Goal: Information Seeking & Learning: Learn about a topic

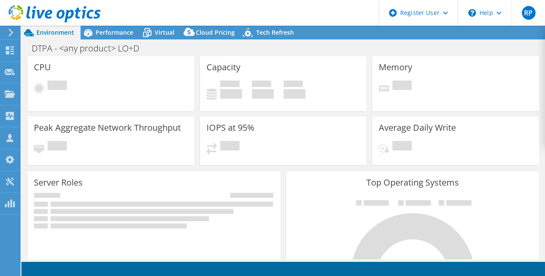
select select "USEast"
select select "USD"
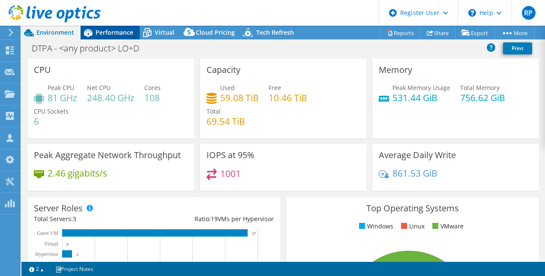
click at [107, 33] on span "Performance" at bounding box center [115, 32] width 38 height 8
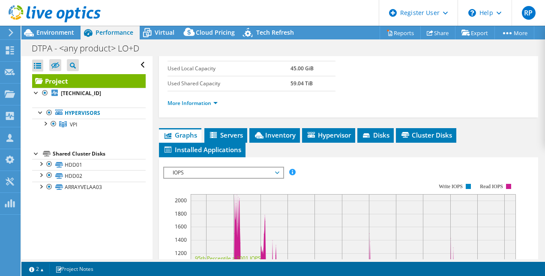
scroll to position [157, 0]
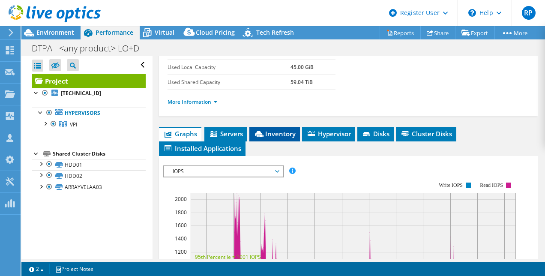
click at [289, 138] on span "Inventory" at bounding box center [275, 133] width 42 height 9
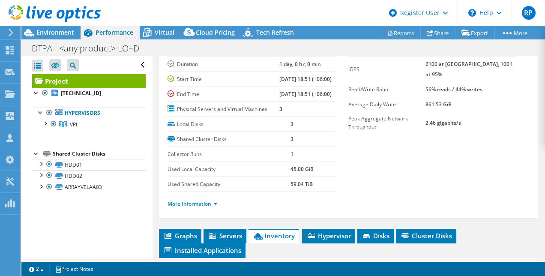
scroll to position [0, 0]
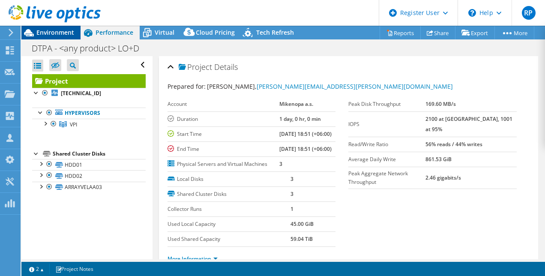
click at [51, 34] on span "Environment" at bounding box center [55, 32] width 38 height 8
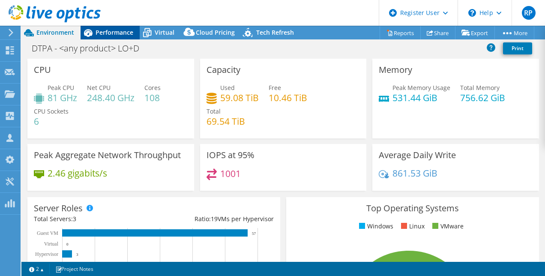
click at [116, 34] on span "Performance" at bounding box center [115, 32] width 38 height 8
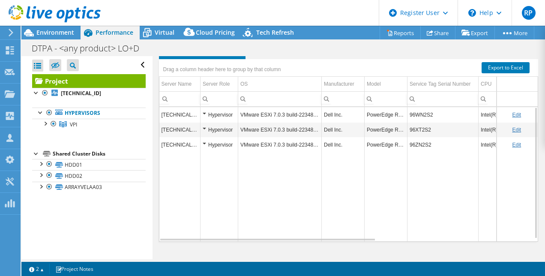
scroll to position [242, 0]
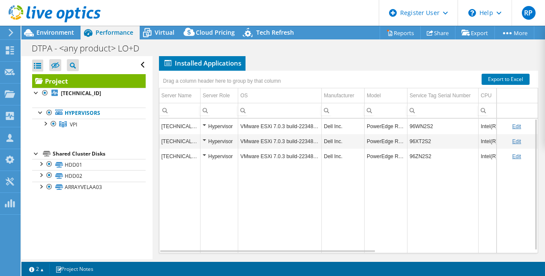
click at [231, 53] on span "Servers" at bounding box center [225, 48] width 34 height 9
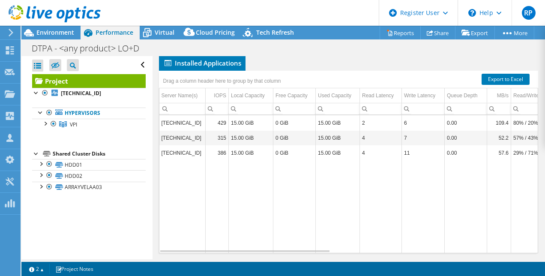
click at [415, 53] on span "Cluster Disks" at bounding box center [426, 48] width 52 height 9
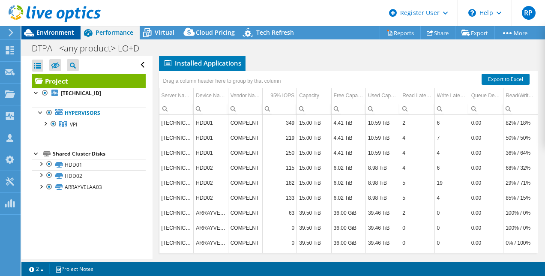
click at [75, 31] on div "Environment" at bounding box center [50, 33] width 59 height 14
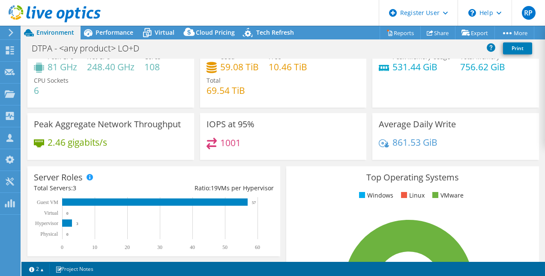
scroll to position [30, 0]
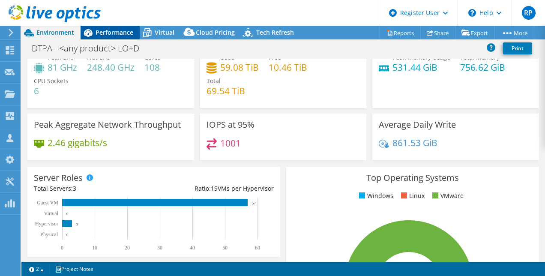
click at [123, 30] on span "Performance" at bounding box center [115, 32] width 38 height 8
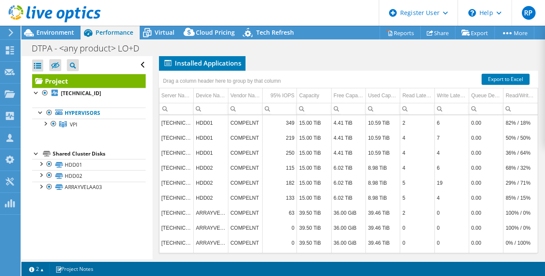
click at [184, 56] on li "Graphs" at bounding box center [180, 49] width 42 height 15
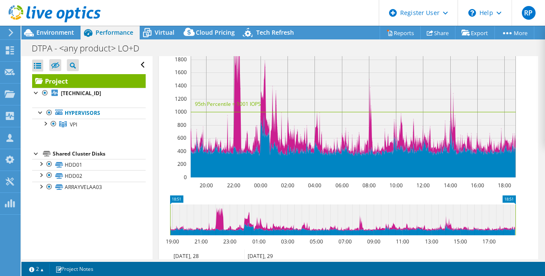
scroll to position [273, 0]
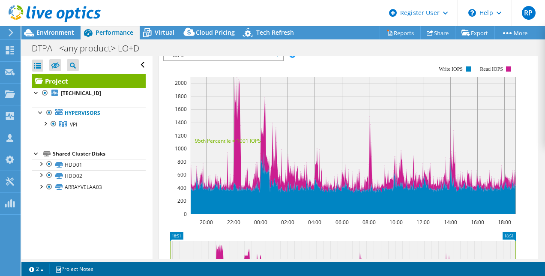
click at [219, 60] on span "IOPS" at bounding box center [223, 55] width 110 height 10
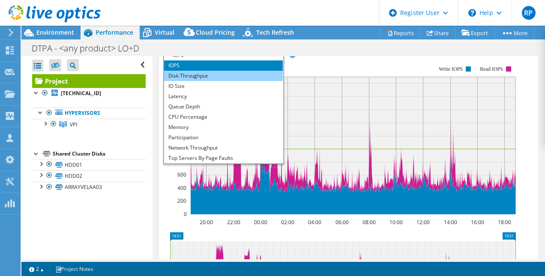
click at [228, 81] on li "Disk Throughput" at bounding box center [223, 76] width 119 height 10
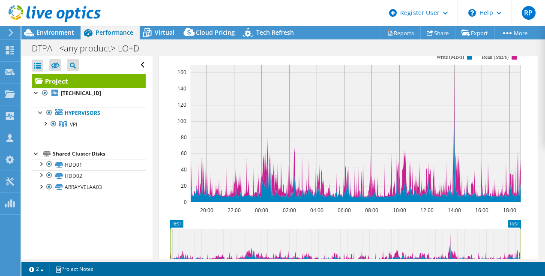
scroll to position [285, 0]
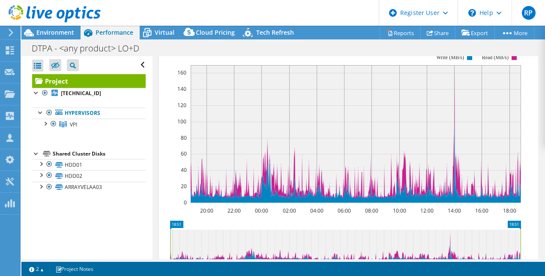
click at [267, 49] on span "Disk Throughput" at bounding box center [223, 44] width 110 height 10
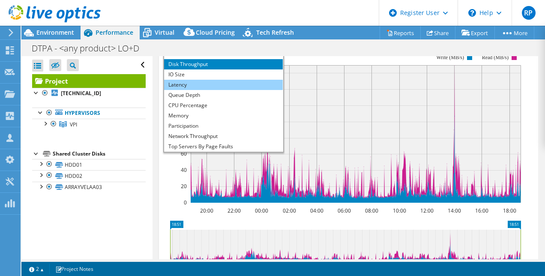
click at [260, 90] on li "Latency" at bounding box center [223, 85] width 119 height 10
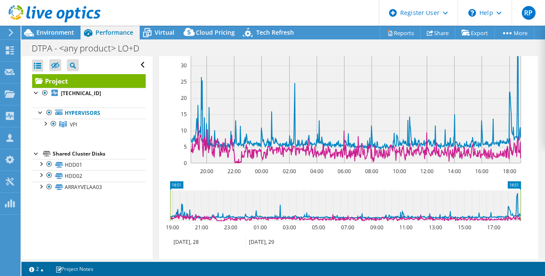
scroll to position [324, 0]
click at [180, 175] on rect at bounding box center [342, 89] width 358 height 171
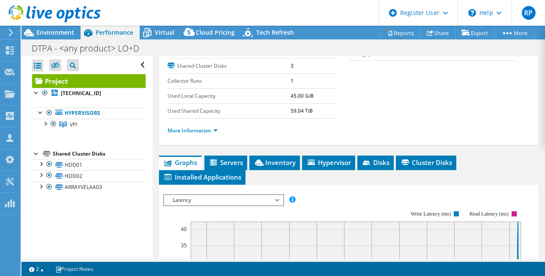
scroll to position [151, 0]
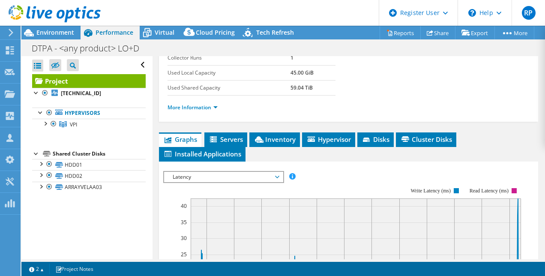
click at [229, 182] on span "Latency" at bounding box center [223, 177] width 110 height 10
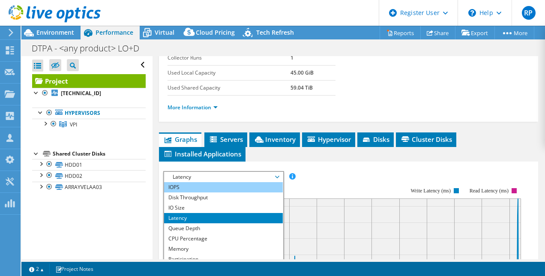
click at [206, 192] on li "IOPS" at bounding box center [223, 187] width 119 height 10
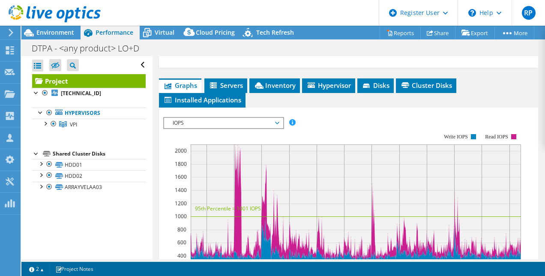
scroll to position [0, 0]
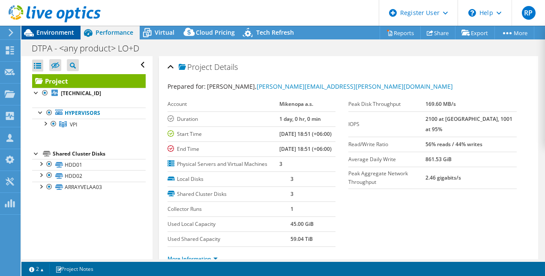
click at [54, 31] on span "Environment" at bounding box center [55, 32] width 38 height 8
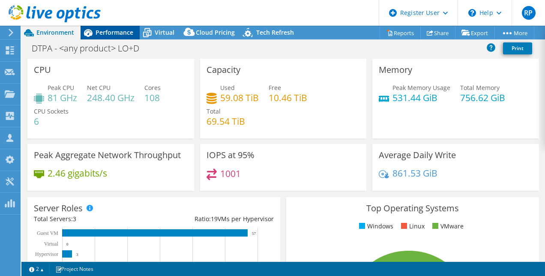
click at [123, 35] on span "Performance" at bounding box center [115, 32] width 38 height 8
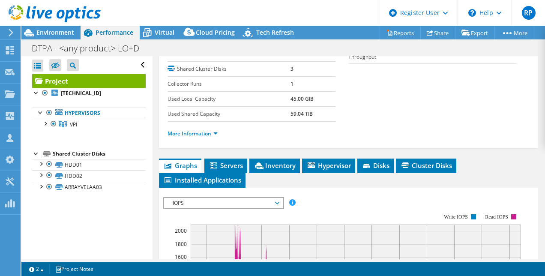
scroll to position [126, 0]
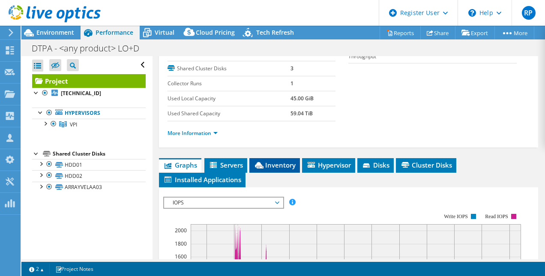
click at [287, 169] on span "Inventory" at bounding box center [275, 165] width 42 height 9
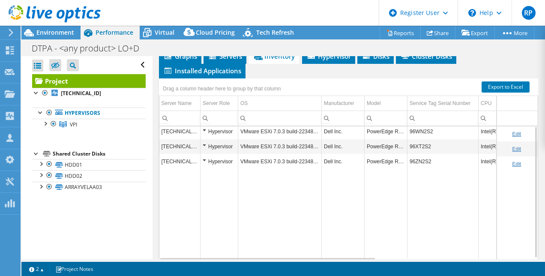
scroll to position [0, 0]
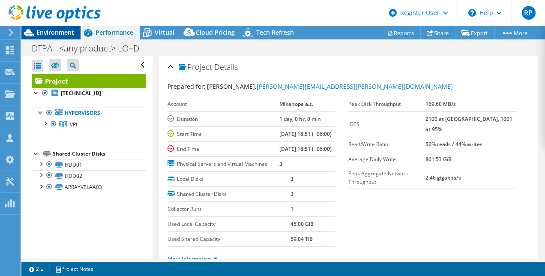
click at [70, 30] on span "Environment" at bounding box center [55, 32] width 38 height 8
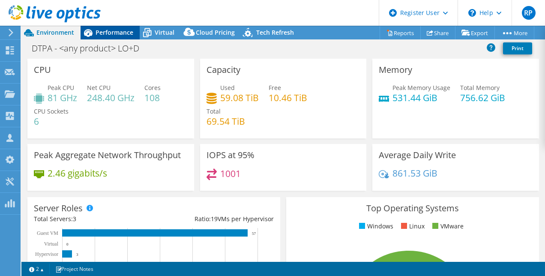
click at [111, 29] on span "Performance" at bounding box center [115, 32] width 38 height 8
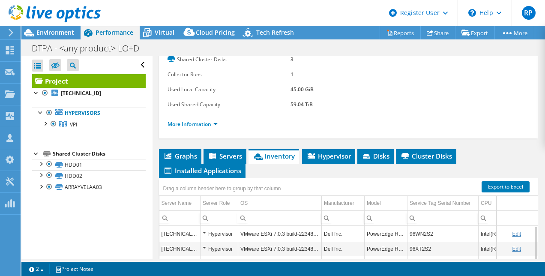
scroll to position [135, 0]
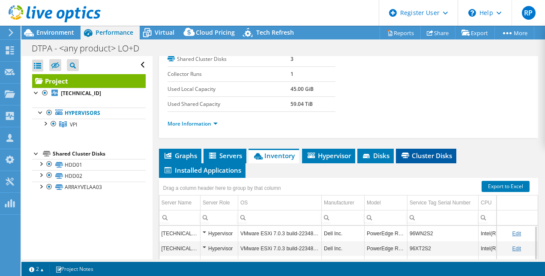
click at [414, 160] on span "Cluster Disks" at bounding box center [426, 155] width 52 height 9
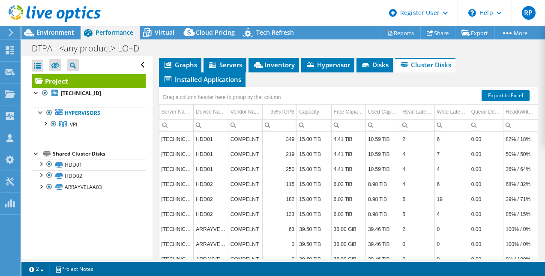
scroll to position [243, 0]
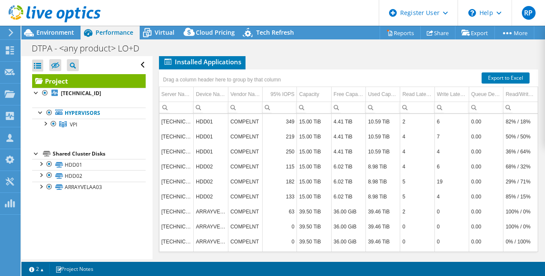
click at [61, 27] on div at bounding box center [50, 14] width 101 height 29
click at [57, 35] on span "Environment" at bounding box center [55, 32] width 38 height 8
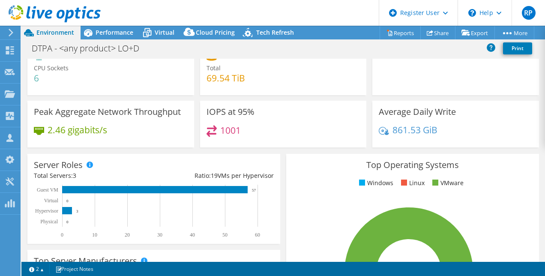
scroll to position [29, 0]
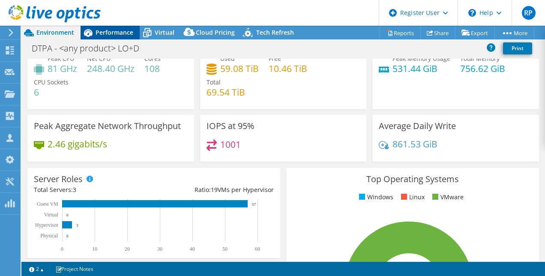
click at [117, 33] on span "Performance" at bounding box center [115, 32] width 38 height 8
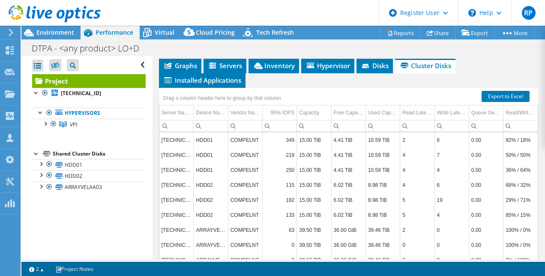
scroll to position [224, 0]
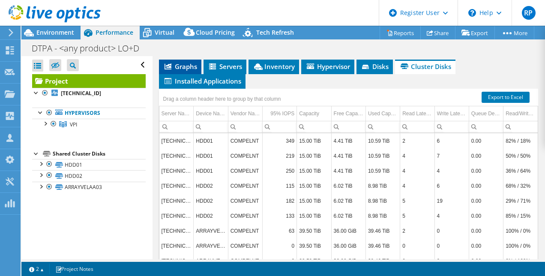
click at [187, 71] on span "Graphs" at bounding box center [180, 66] width 34 height 9
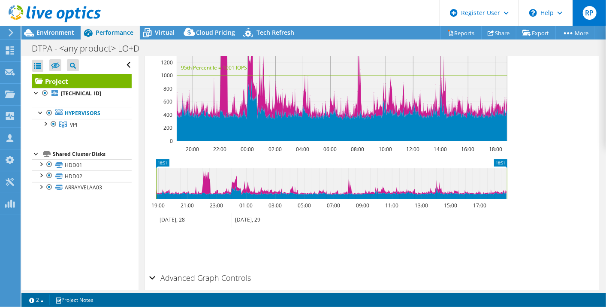
scroll to position [332, 0]
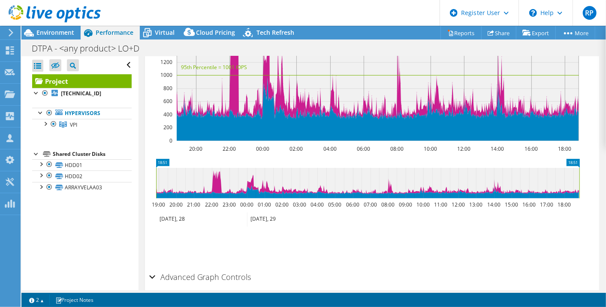
drag, startPoint x: 521, startPoint y: 1, endPoint x: 290, endPoint y: 235, distance: 328.9
click at [290, 235] on ul "Save Zoom" at bounding box center [369, 244] width 441 height 24
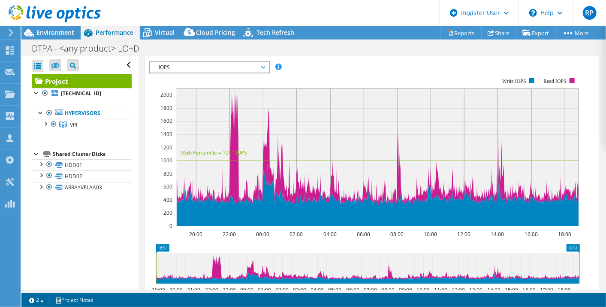
scroll to position [247, 0]
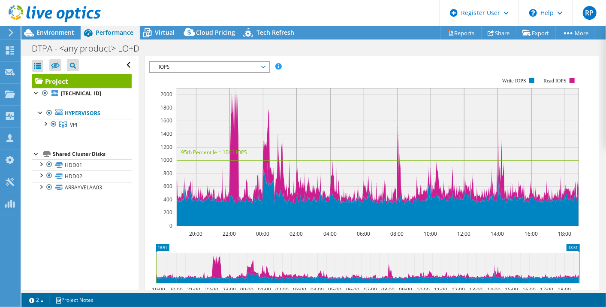
drag, startPoint x: 574, startPoint y: 3, endPoint x: 325, endPoint y: 108, distance: 270.7
click at [325, 108] on rect at bounding box center [378, 157] width 402 height 138
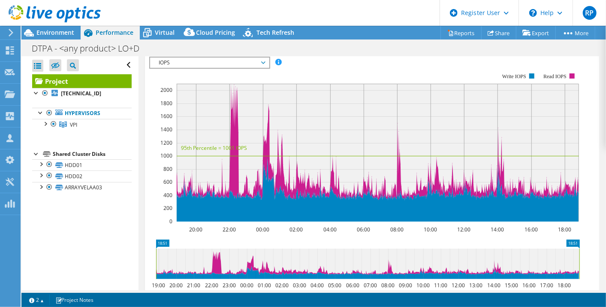
scroll to position [249, 0]
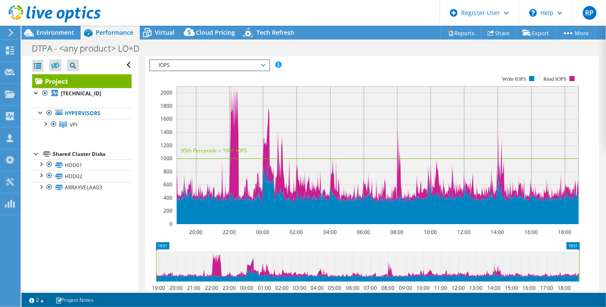
click at [271, 64] on rect at bounding box center [364, 149] width 430 height 171
click at [265, 63] on span "IOPS" at bounding box center [209, 65] width 119 height 10
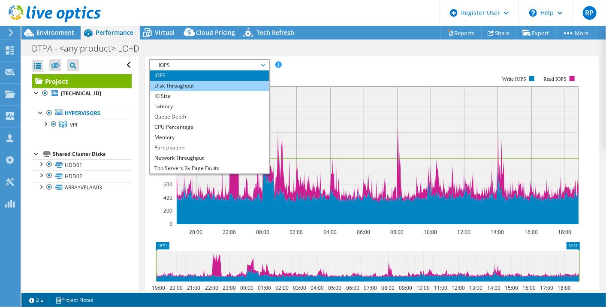
click at [249, 85] on li "Disk Throughput" at bounding box center [209, 86] width 119 height 10
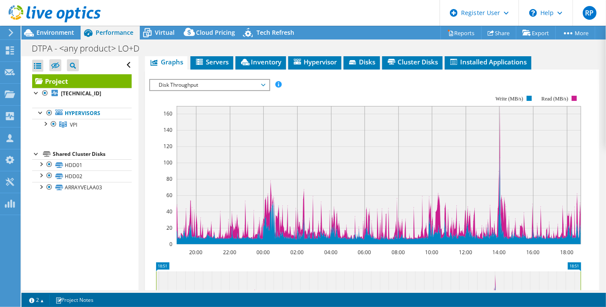
scroll to position [228, 0]
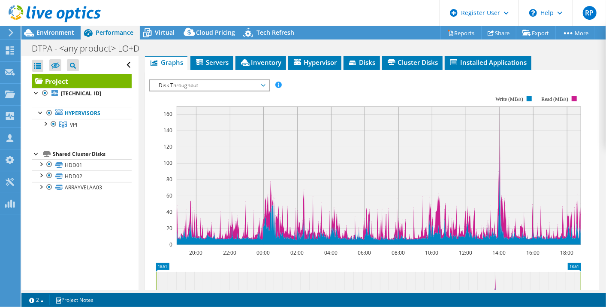
click at [215, 81] on span "Disk Throughput" at bounding box center [209, 85] width 110 height 10
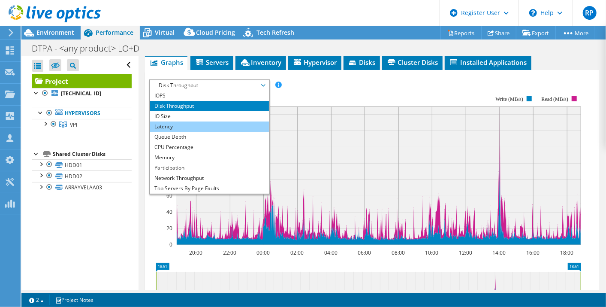
click at [209, 124] on li "Latency" at bounding box center [209, 126] width 119 height 10
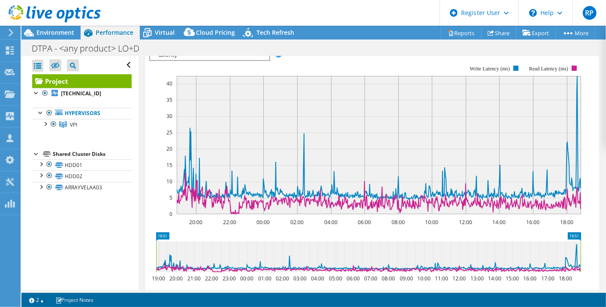
scroll to position [266, 0]
